Goal: Task Accomplishment & Management: Complete application form

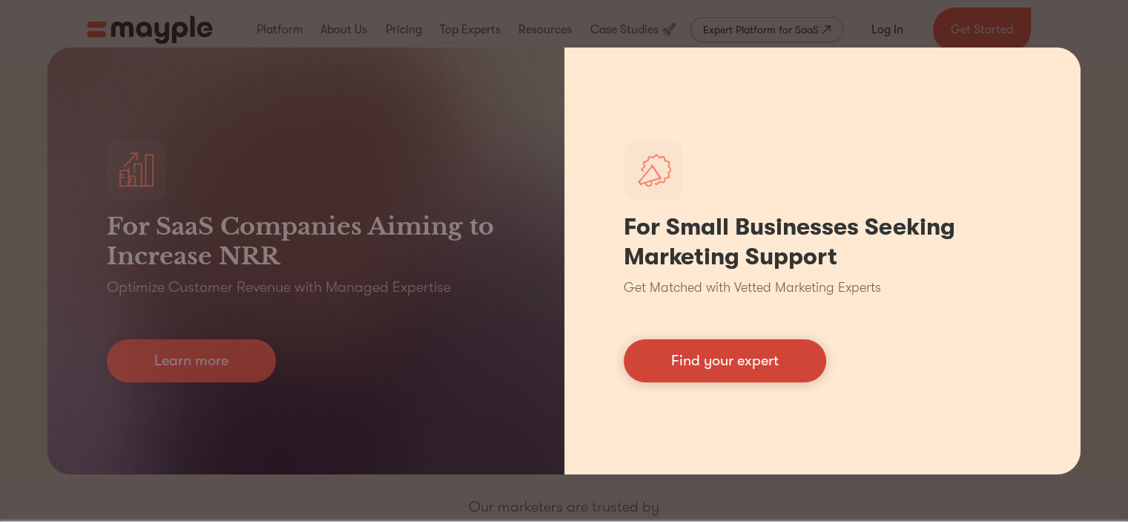
click at [754, 372] on link "Find your expert" at bounding box center [725, 360] width 203 height 43
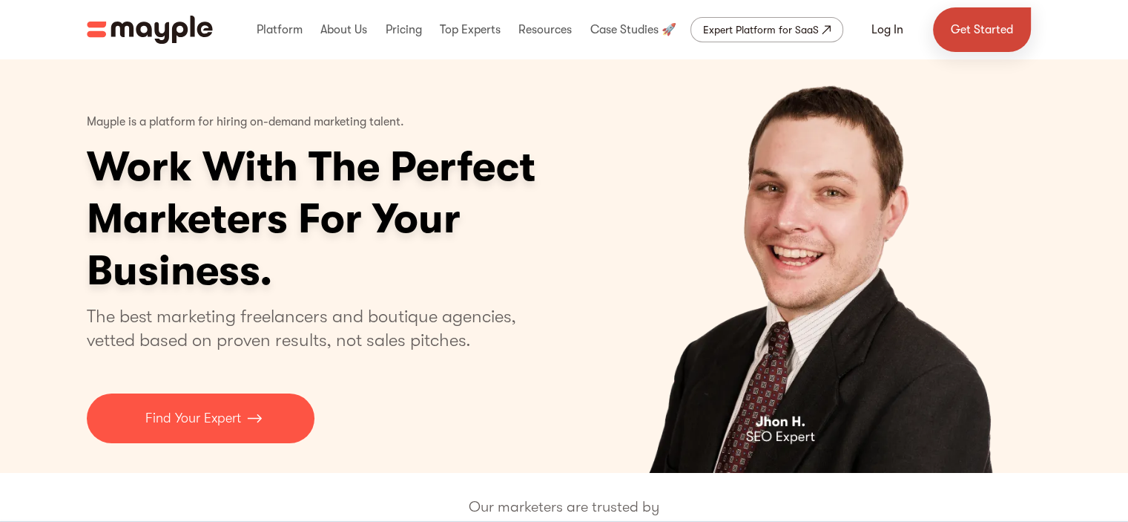
click at [993, 48] on link "Get Started" at bounding box center [982, 29] width 98 height 45
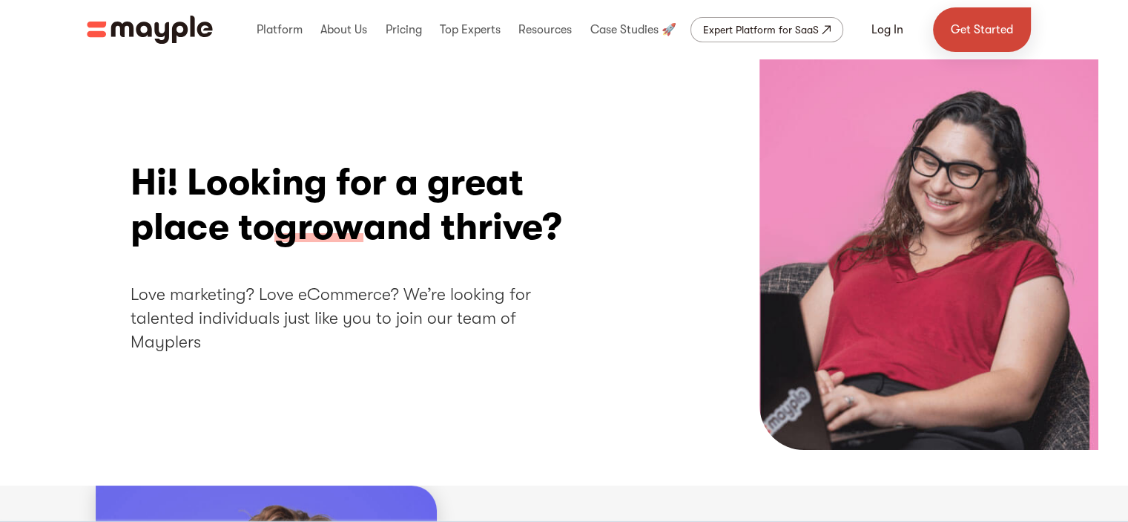
click at [976, 23] on link "Get Started" at bounding box center [982, 29] width 98 height 45
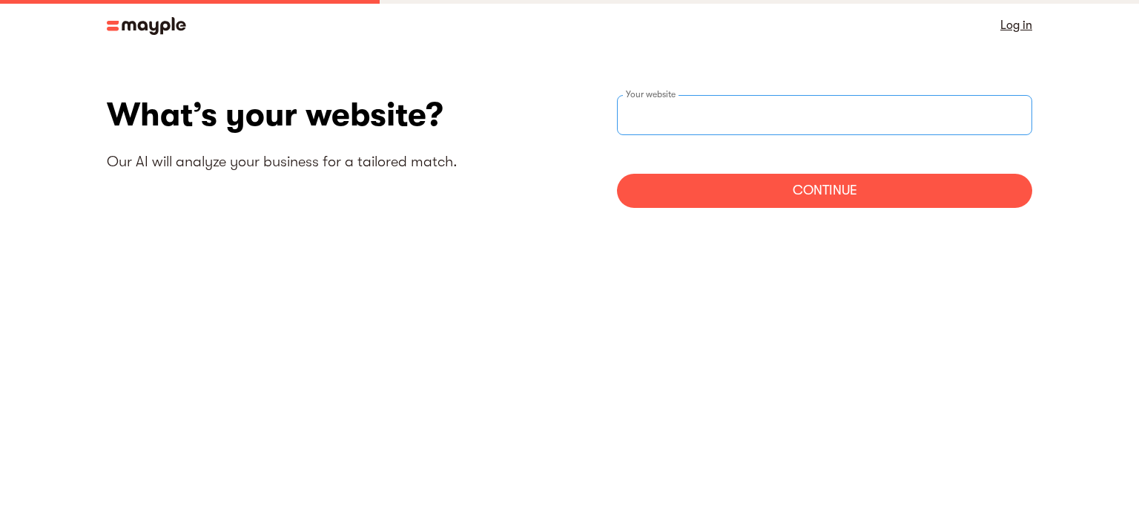
click at [739, 129] on input "websiteStep" at bounding box center [824, 115] width 415 height 40
click at [460, 139] on div "What’s your website? Our AI will analyze your business for a tailored match." at bounding box center [338, 142] width 463 height 94
